Goal: Task Accomplishment & Management: Use online tool/utility

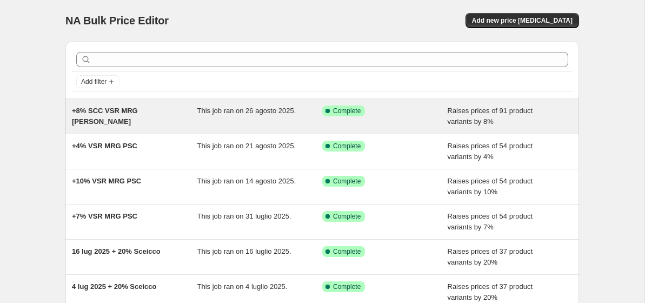
click at [179, 119] on div "+8% SCC VSR MRG [PERSON_NAME]" at bounding box center [134, 116] width 125 height 22
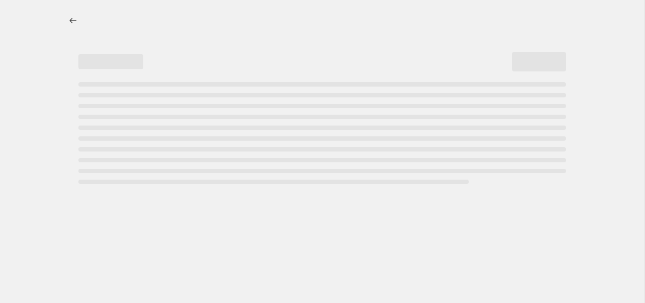
select select "percentage"
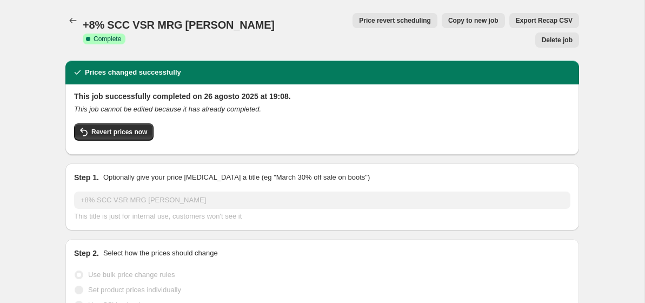
click at [370, 18] on span "Price revert scheduling" at bounding box center [395, 20] width 72 height 9
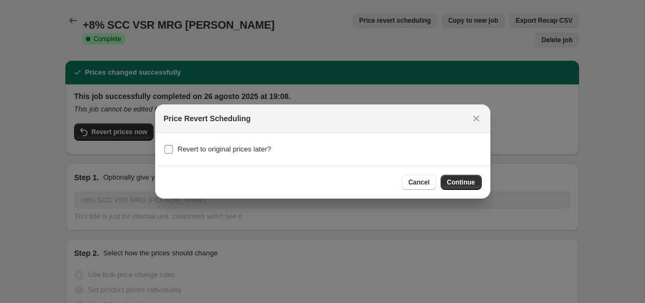
click at [241, 147] on span "Revert to original prices later?" at bounding box center [224, 149] width 93 height 8
click at [173, 147] on input "Revert to original prices later?" at bounding box center [168, 149] width 9 height 9
checkbox input "true"
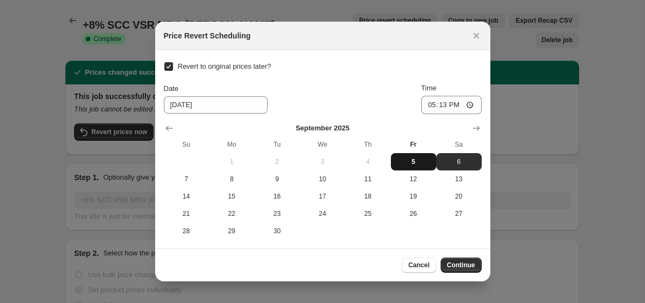
click at [401, 166] on button "5" at bounding box center [413, 161] width 45 height 17
type input "[DATE]"
click at [478, 28] on button "Close" at bounding box center [475, 35] width 15 height 15
checkbox input "false"
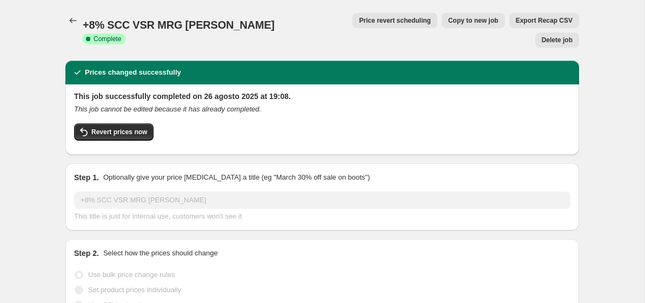
click at [561, 32] on button "Delete job" at bounding box center [557, 39] width 44 height 15
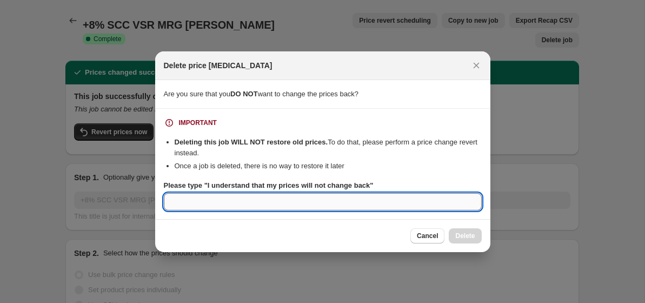
click at [248, 203] on input "Please type "I understand that my prices will not change back"" at bounding box center [323, 201] width 318 height 17
click at [472, 60] on icon "Close" at bounding box center [476, 65] width 11 height 11
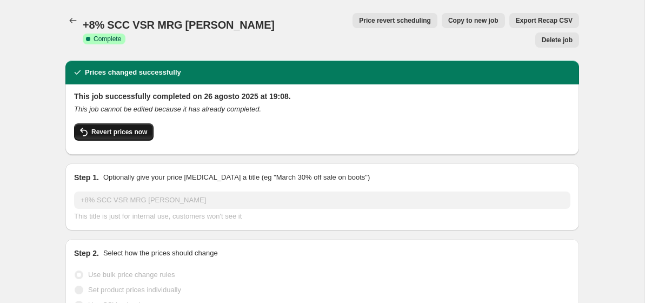
click at [136, 123] on button "Revert prices now" at bounding box center [113, 131] width 79 height 17
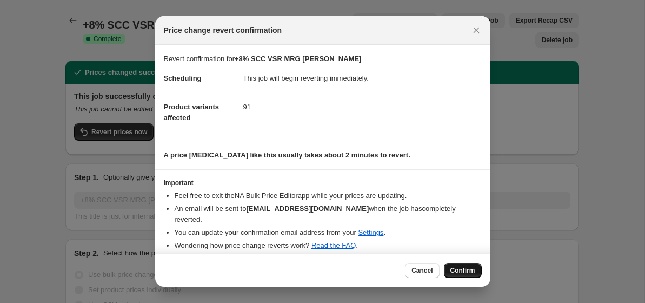
click at [464, 263] on button "Confirm" at bounding box center [463, 270] width 38 height 15
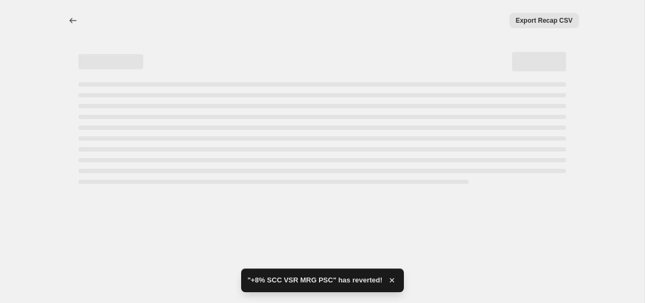
select select "percentage"
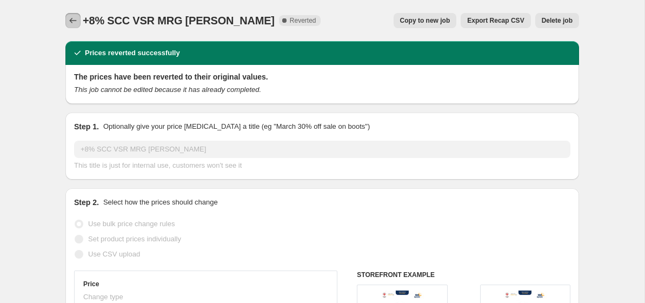
click at [74, 18] on icon "Price change jobs" at bounding box center [73, 20] width 11 height 11
